Goal: Browse casually

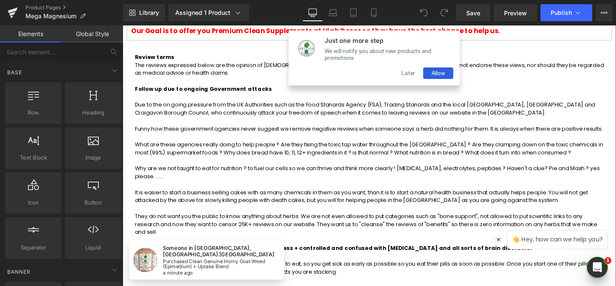
scroll to position [436, 0]
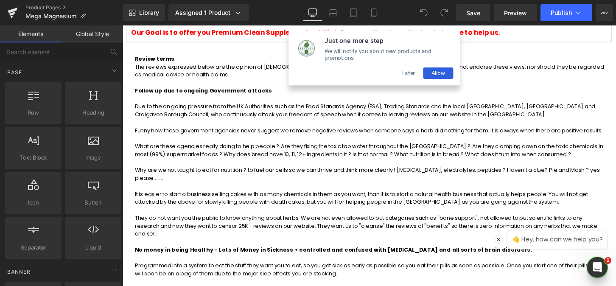
click at [417, 82] on div "Just one more step We will notify you about new products and promotions Later A…" at bounding box center [384, 59] width 178 height 57
click at [416, 76] on button "Later" at bounding box center [419, 75] width 31 height 12
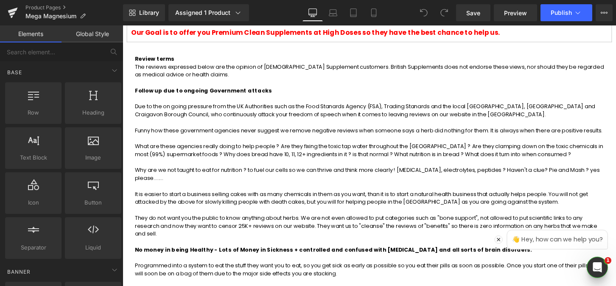
click at [256, 106] on p "Due to the on going pressure from the UK Authorities such as the Food Stanards …" at bounding box center [379, 114] width 488 height 17
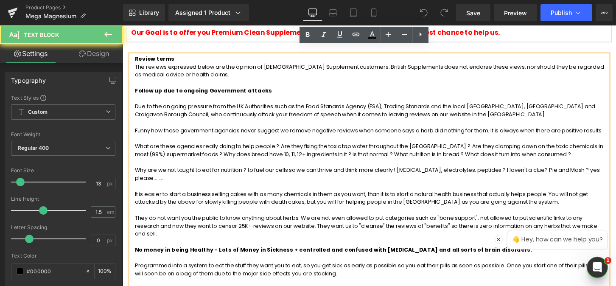
click at [238, 112] on p "Due to the on going pressure from the UK Authorities such as the Food Stanards …" at bounding box center [379, 114] width 488 height 17
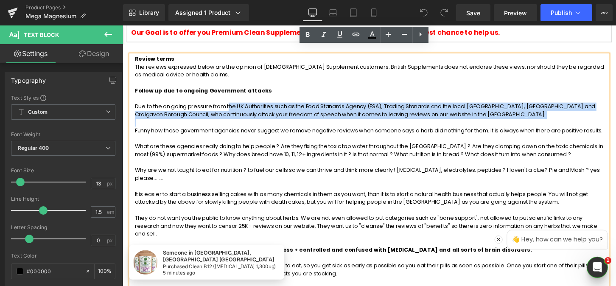
drag, startPoint x: 232, startPoint y: 100, endPoint x: 459, endPoint y: 117, distance: 227.5
click at [459, 117] on div "Review terms The reviews expressed below are the opinion of [DEMOGRAPHIC_DATA] …" at bounding box center [379, 254] width 496 height 397
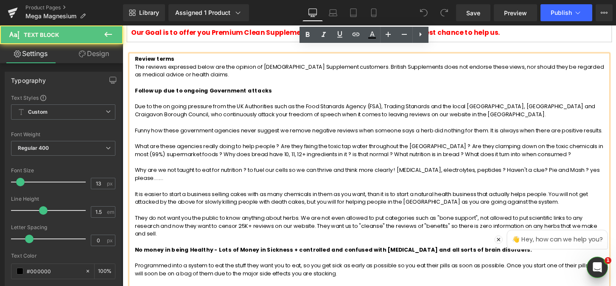
click at [312, 131] on p "Funny how these government agencies never suggest we remove negative reviews wh…" at bounding box center [379, 135] width 488 height 8
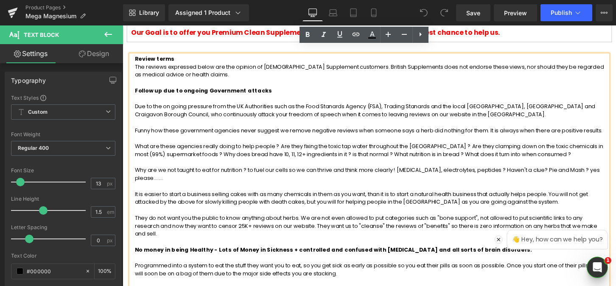
drag, startPoint x: 135, startPoint y: 88, endPoint x: 259, endPoint y: 245, distance: 199.3
click at [259, 245] on div "Review terms The reviews expressed below are the opinion of [DEMOGRAPHIC_DATA] …" at bounding box center [379, 254] width 496 height 397
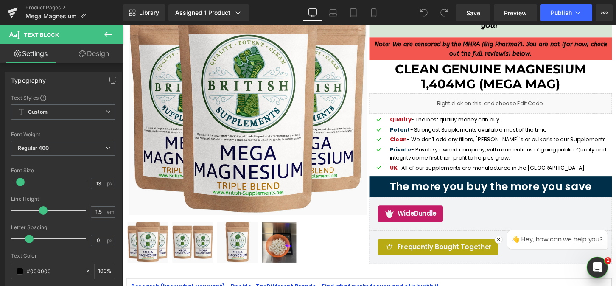
scroll to position [0, 0]
